Goal: Information Seeking & Learning: Learn about a topic

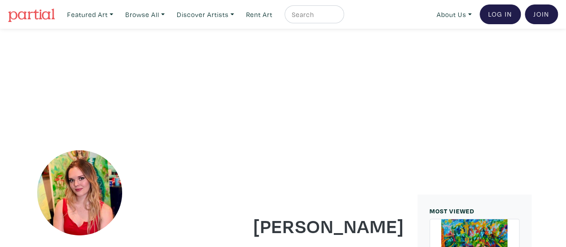
click at [295, 16] on div at bounding box center [315, 14] width 60 height 18
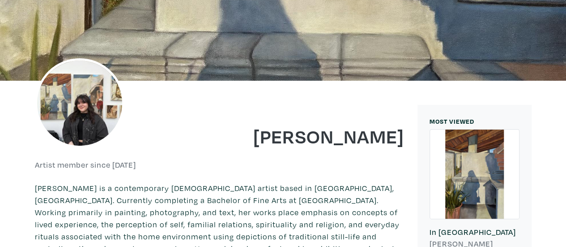
drag, startPoint x: 304, startPoint y: 135, endPoint x: 410, endPoint y: 134, distance: 105.7
click at [410, 134] on div "[PERSON_NAME]" at bounding box center [315, 129] width 192 height 36
copy h1 "[PERSON_NAME]"
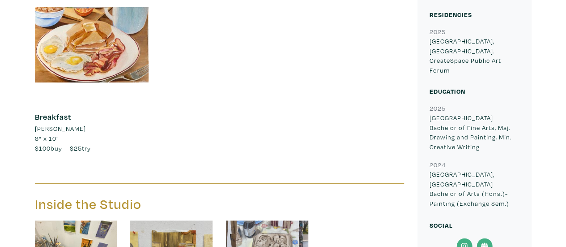
scroll to position [1746, 0]
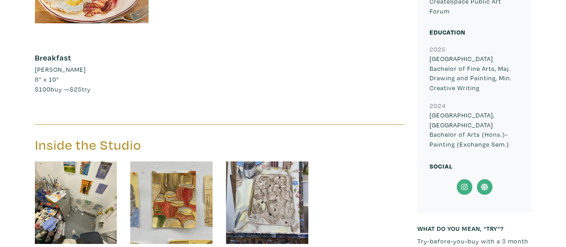
click at [485, 179] on icon at bounding box center [485, 187] width 20 height 16
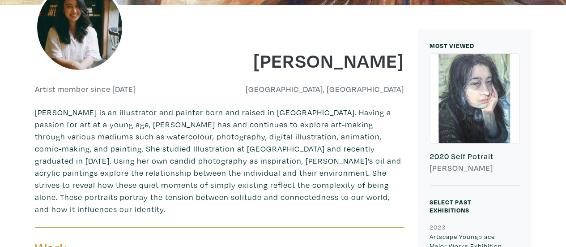
scroll to position [179, 0]
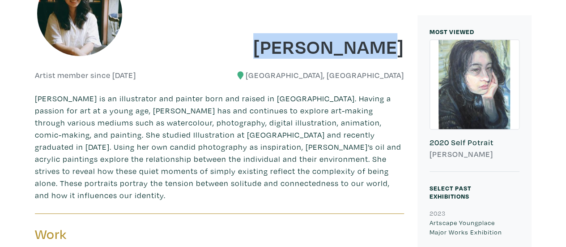
drag, startPoint x: 285, startPoint y: 43, endPoint x: 400, endPoint y: 43, distance: 115.5
click at [400, 43] on h1 "Mio Reynolds" at bounding box center [315, 46] width 178 height 24
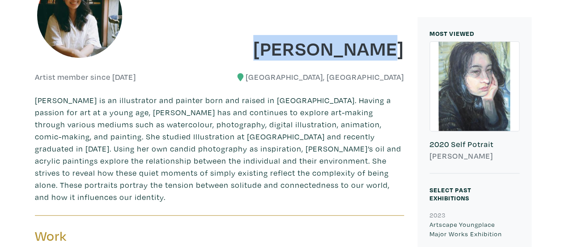
copy h1 "Mio Reynolds"
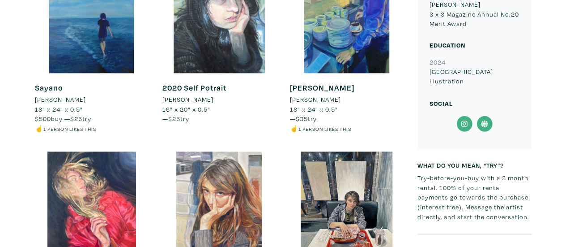
scroll to position [491, 0]
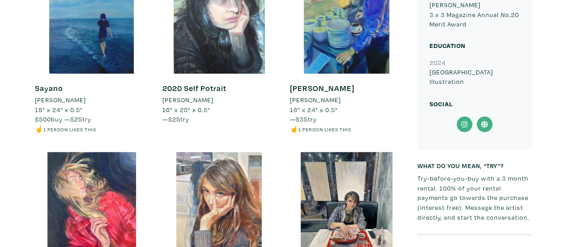
click at [480, 130] on icon at bounding box center [485, 124] width 20 height 16
click at [464, 123] on icon at bounding box center [464, 124] width 20 height 16
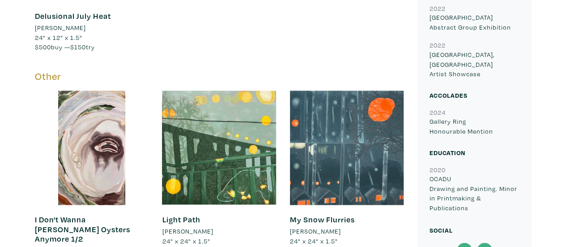
scroll to position [625, 0]
